Goal: Check status

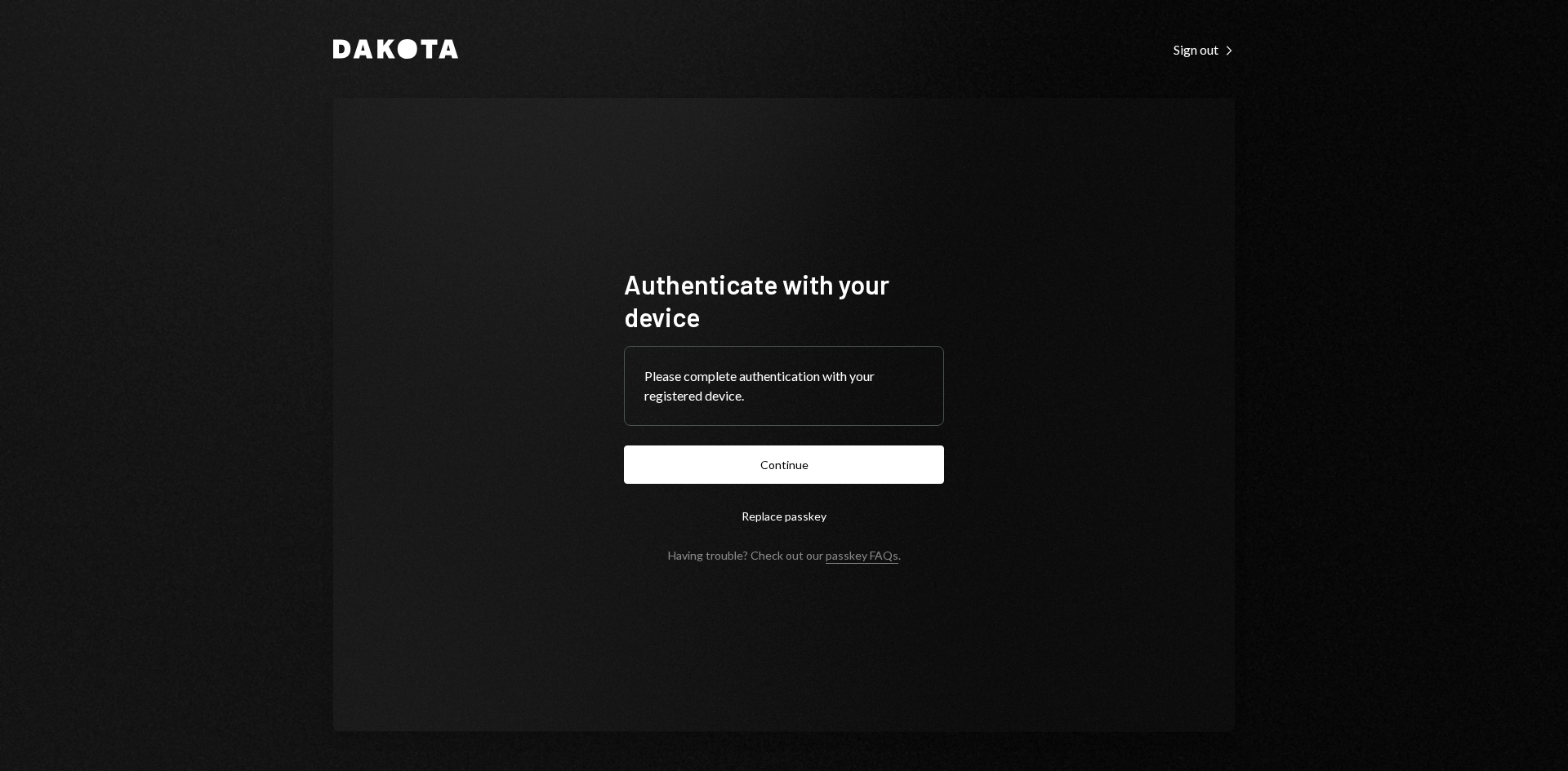
click at [770, 470] on button "Continue" at bounding box center [783, 465] width 320 height 39
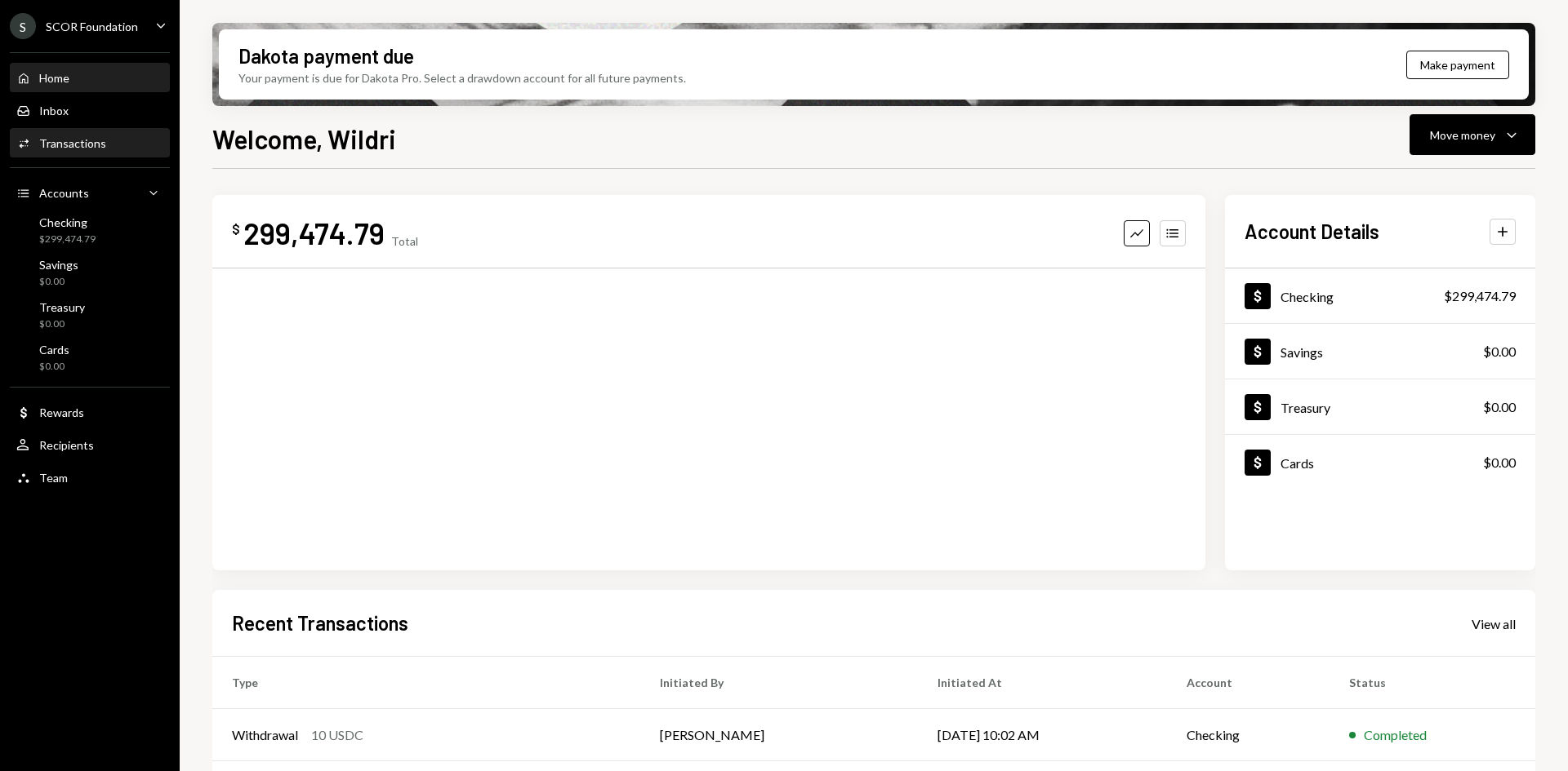
click at [121, 150] on div "Activities Transactions" at bounding box center [90, 143] width 147 height 14
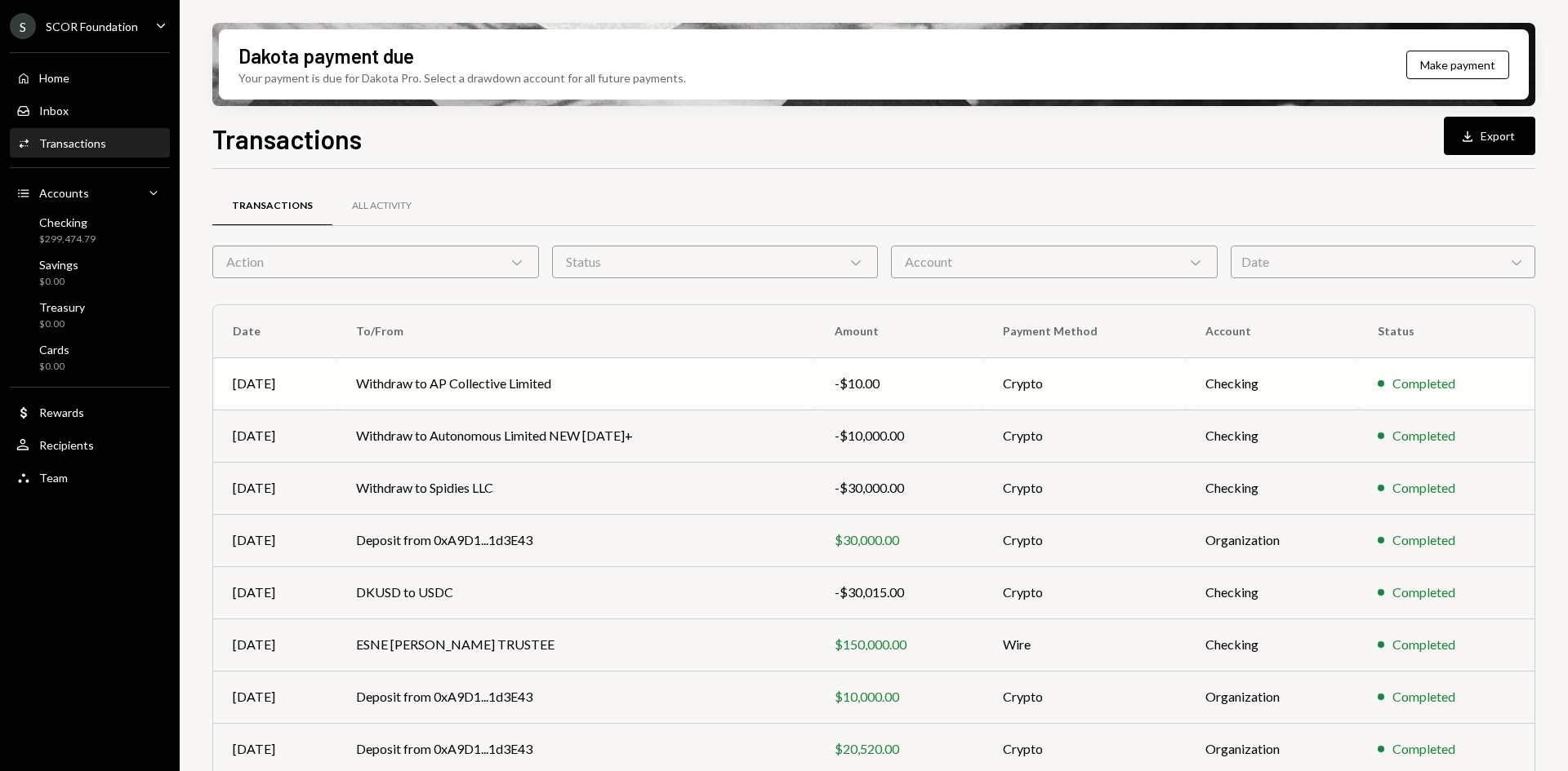
click at [537, 387] on td "Withdraw to AP Collective Limited" at bounding box center [576, 383] width 478 height 52
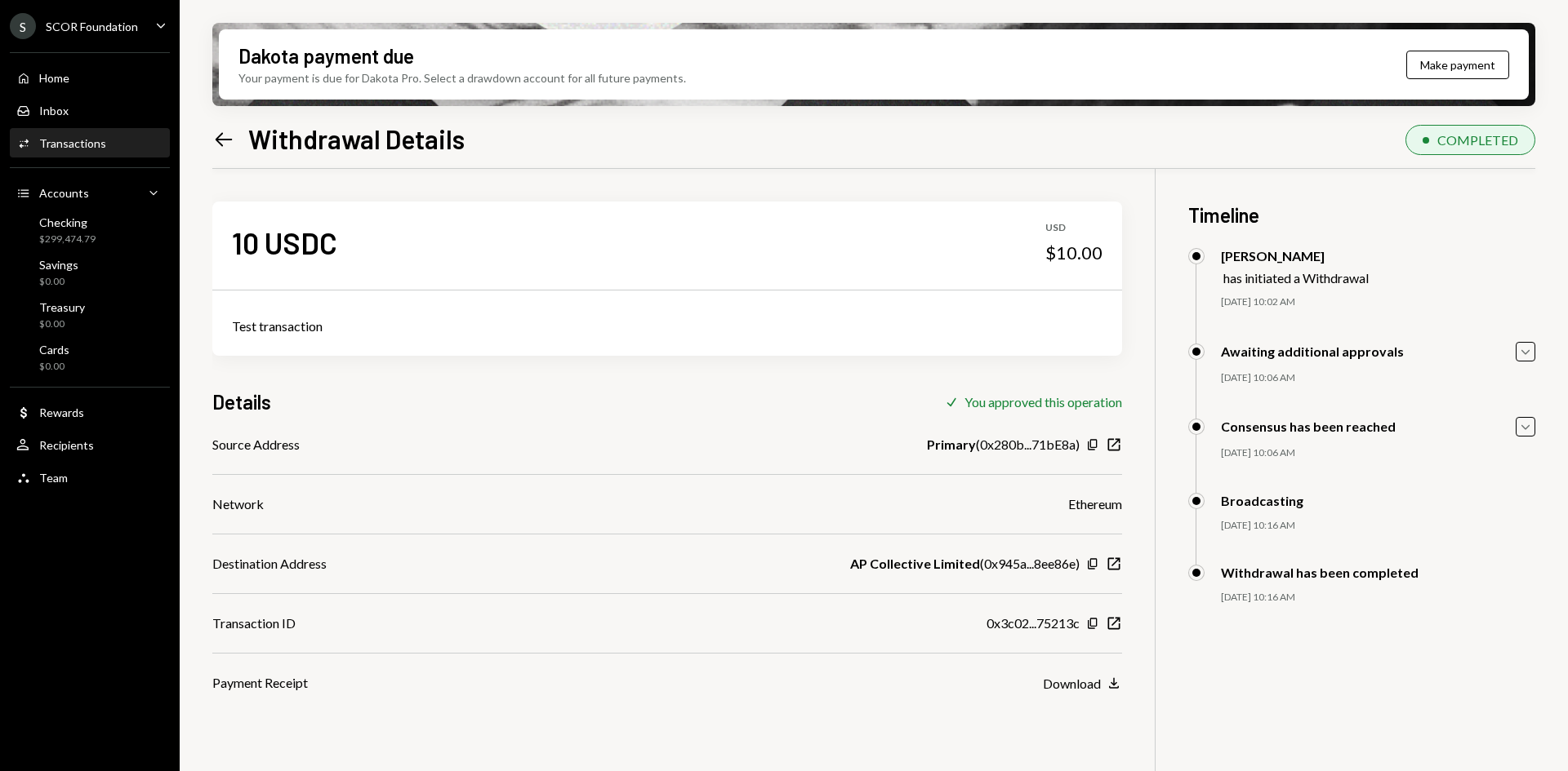
scroll to position [81, 0]
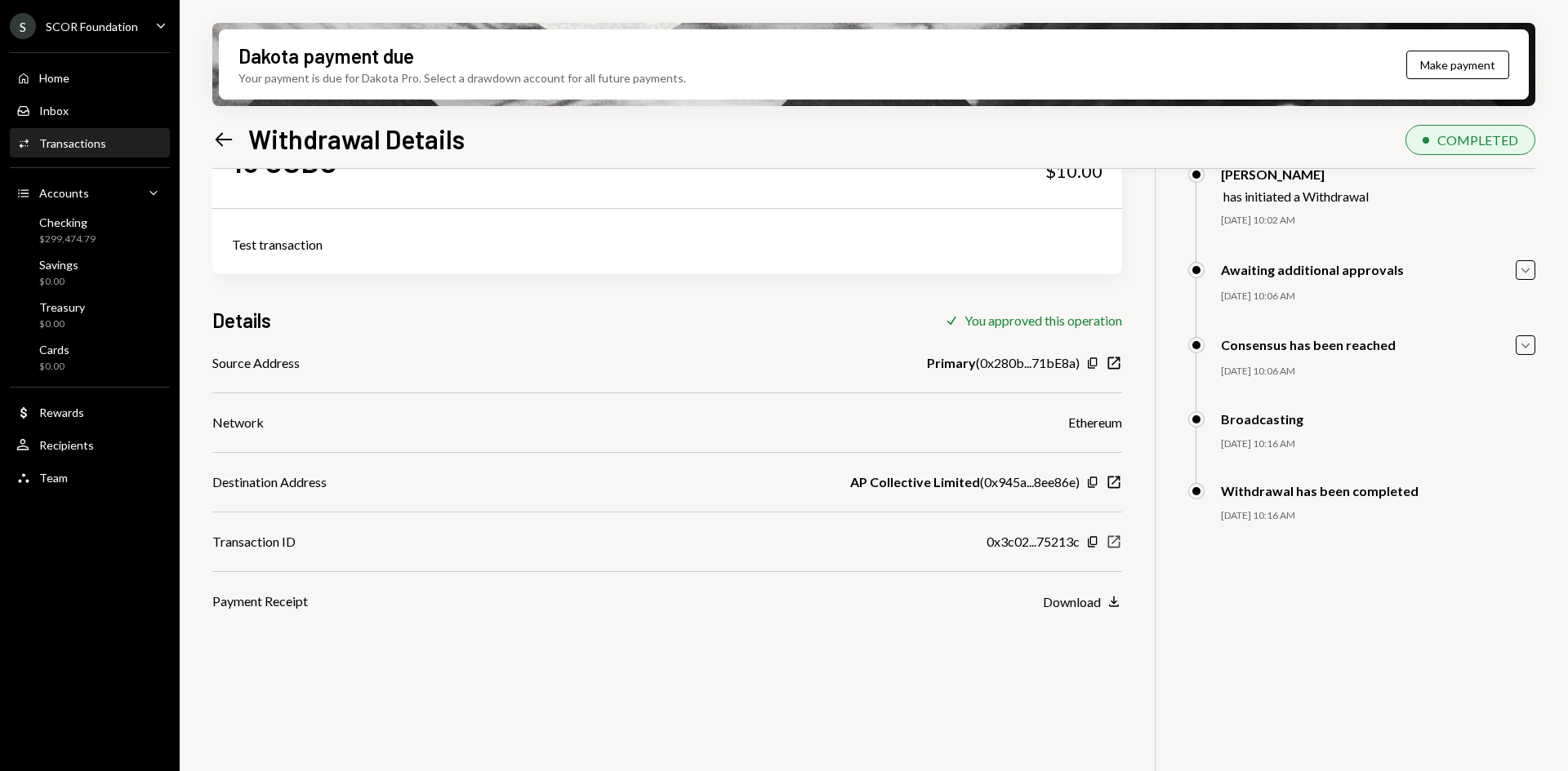
click at [1114, 544] on icon "New Window" at bounding box center [1114, 542] width 16 height 16
